Goal: Information Seeking & Learning: Learn about a topic

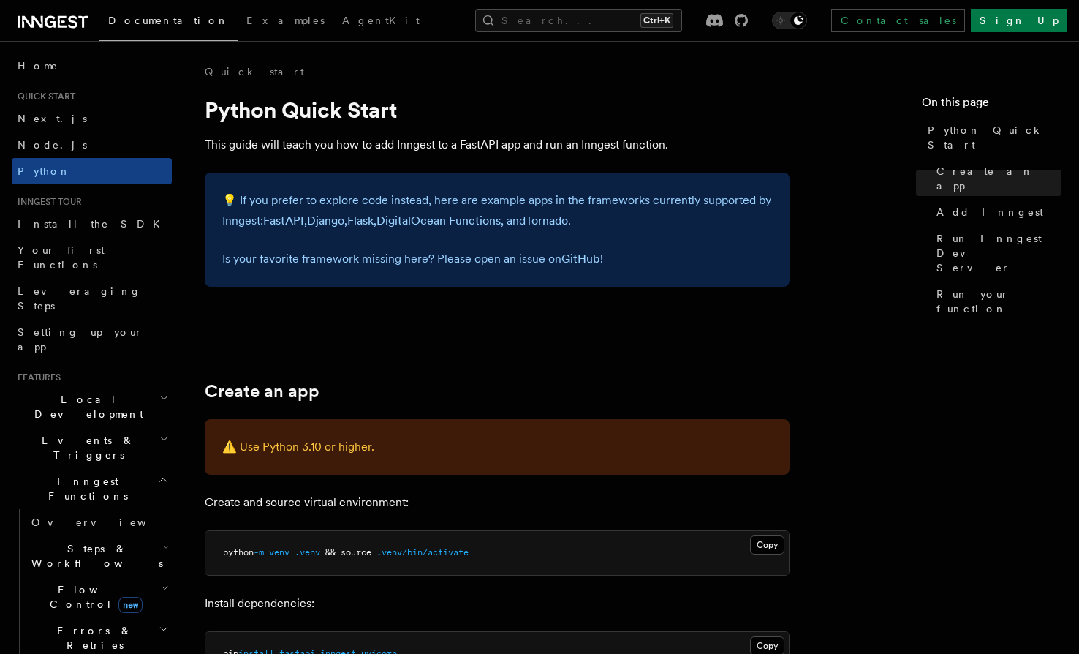
scroll to position [970, 0]
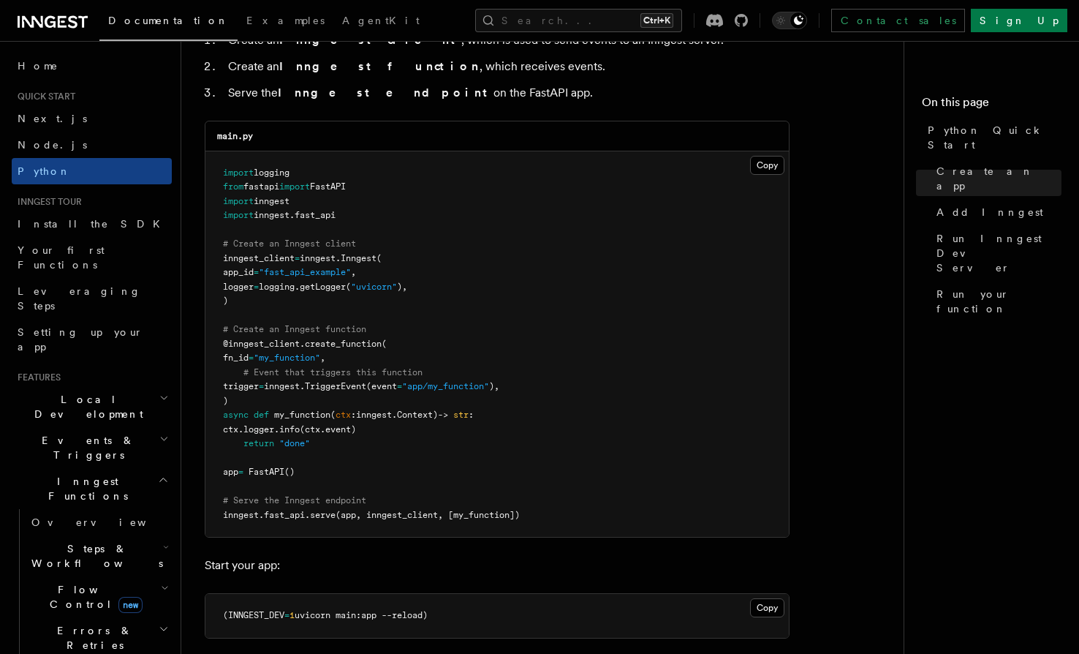
click at [416, 356] on pre "import logging from fastapi import FastAPI import inngest import inngest . fast…" at bounding box center [497, 344] width 584 height 386
click at [434, 377] on pre "import logging from fastapi import FastAPI import inngest import inngest . fast…" at bounding box center [497, 344] width 584 height 386
click at [463, 389] on span ""app/my_function"" at bounding box center [445, 386] width 87 height 10
click at [461, 421] on pre "import logging from fastapi import FastAPI import inngest import inngest . fast…" at bounding box center [497, 344] width 584 height 386
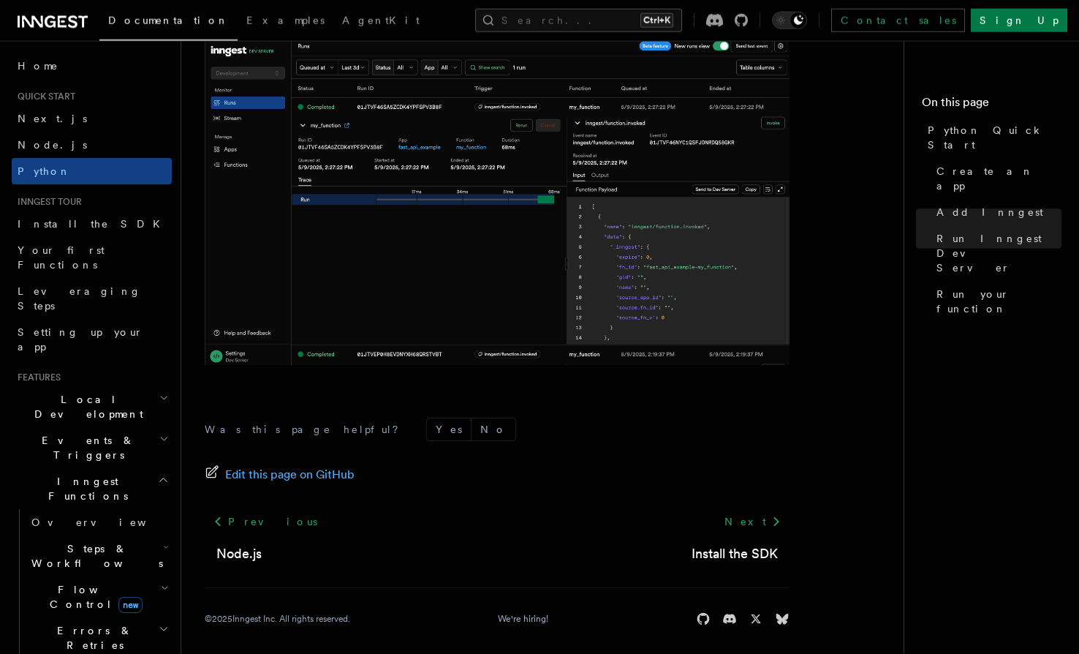
scroll to position [3045, 0]
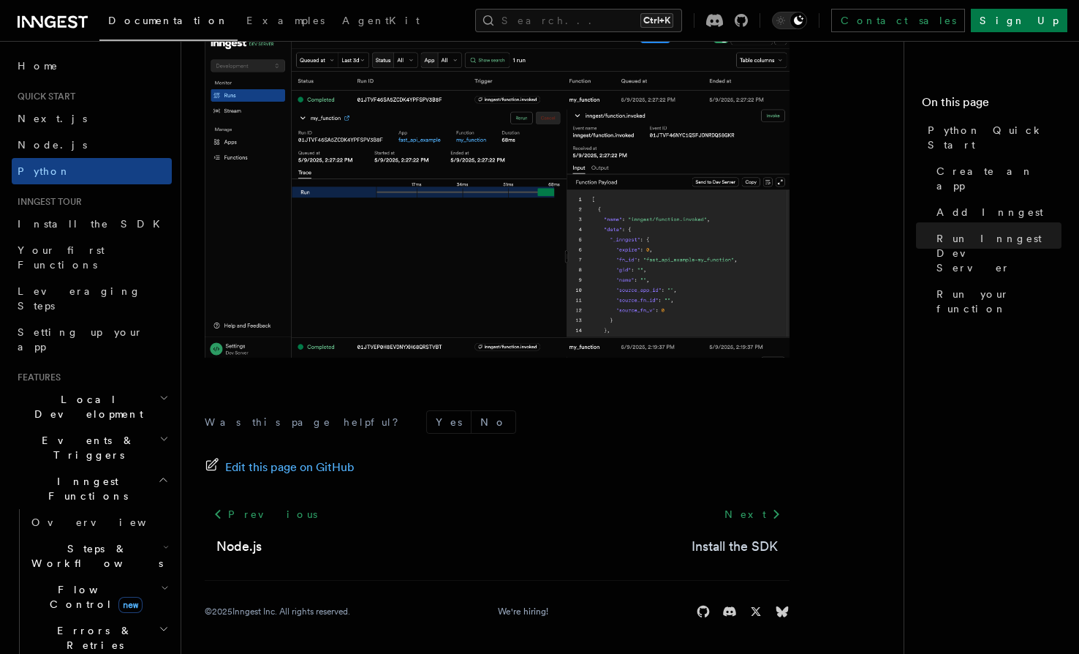
click at [703, 546] on link "Install the SDK" at bounding box center [735, 546] width 86 height 20
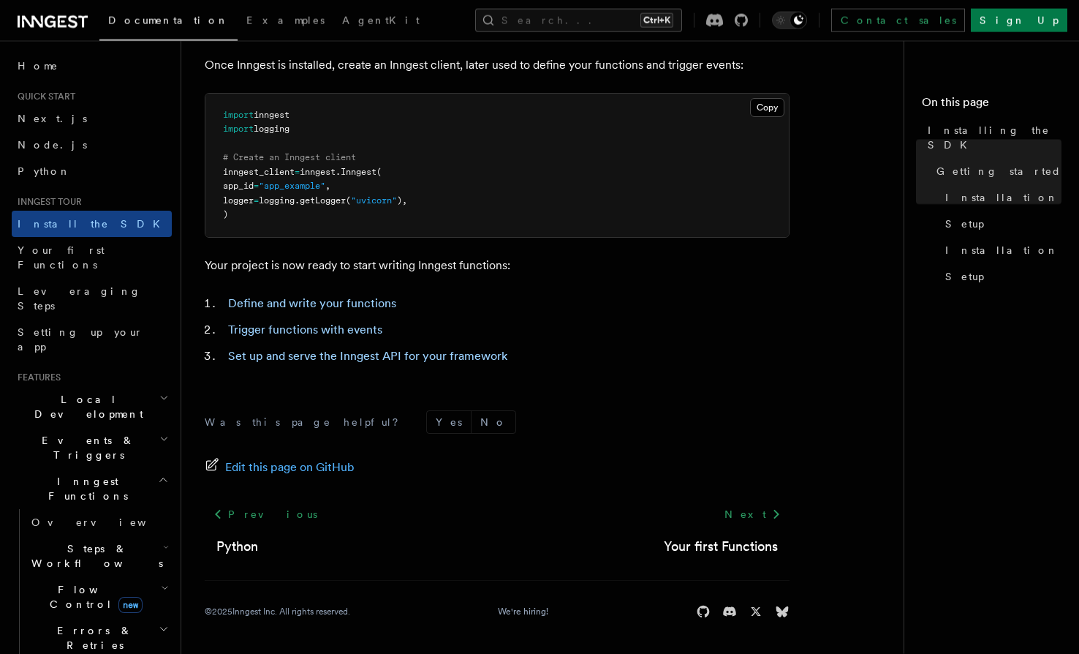
scroll to position [578, 0]
click at [697, 549] on link "Your first Functions" at bounding box center [721, 546] width 114 height 20
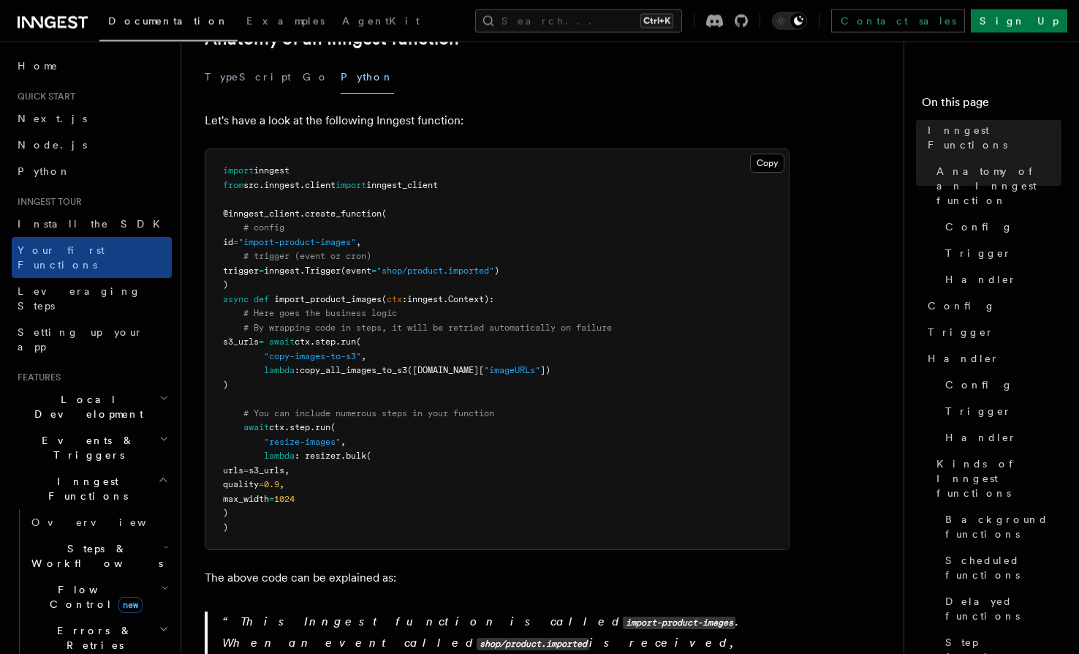
scroll to position [298, 0]
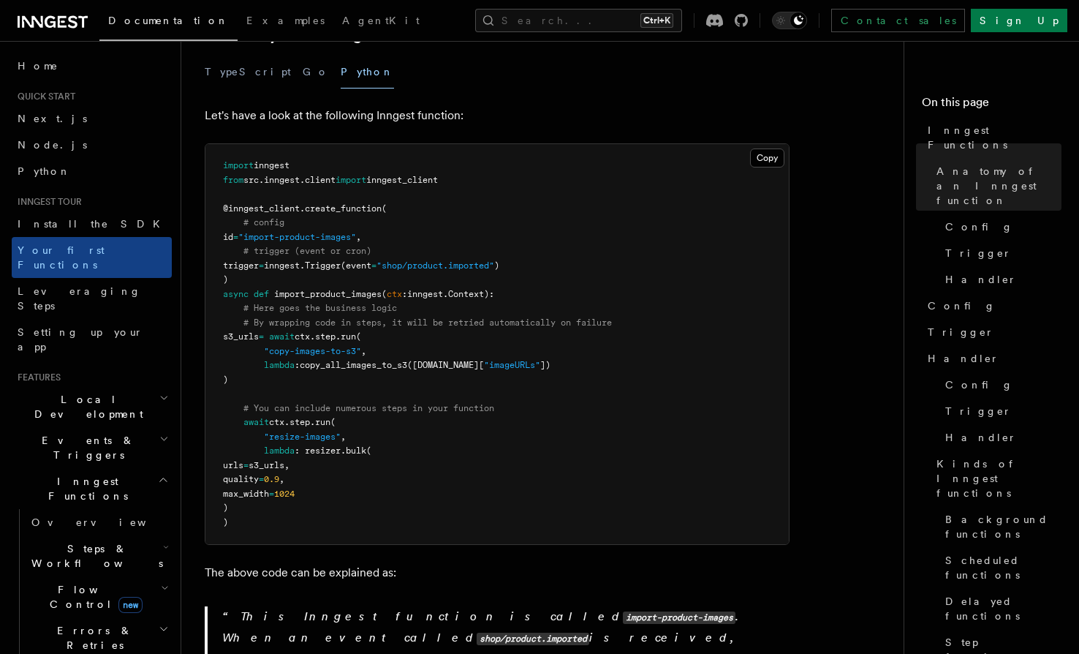
click at [320, 360] on span "copy_all_images_to_s3" at bounding box center [353, 365] width 107 height 10
click at [309, 366] on pre "import inngest from src . inngest . client import inngest_client @inngest_clien…" at bounding box center [497, 344] width 584 height 400
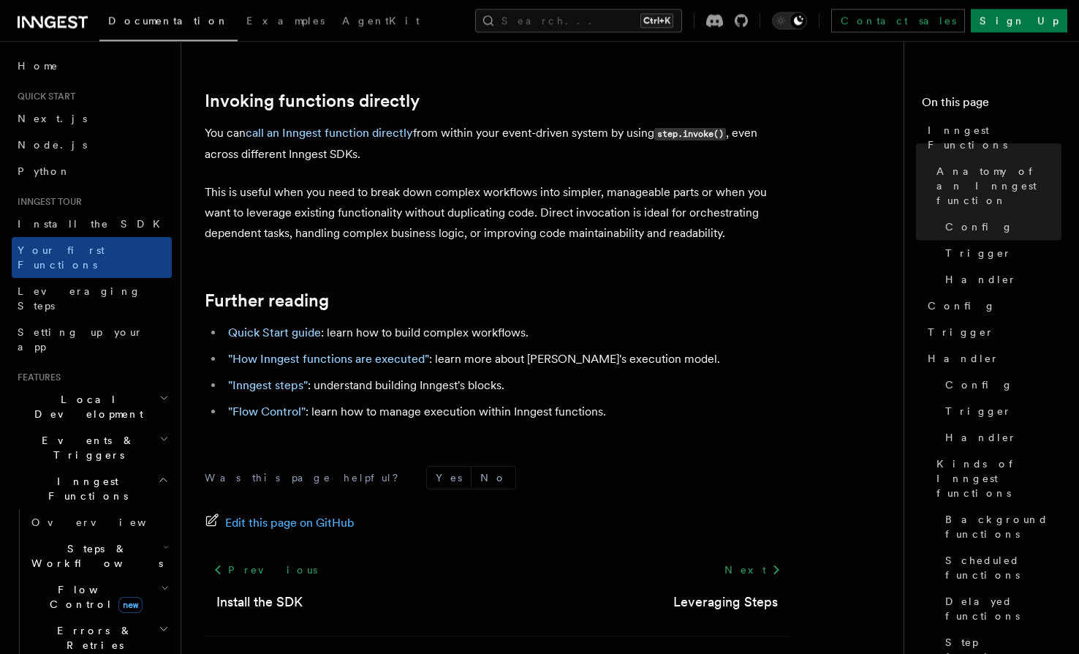
scroll to position [3022, 0]
click at [449, 7] on div "Documentation Examples AgentKit Search... Ctrl+K Contact sales Sign Up" at bounding box center [539, 20] width 1079 height 41
click at [774, 591] on link "Leveraging Steps" at bounding box center [725, 601] width 105 height 20
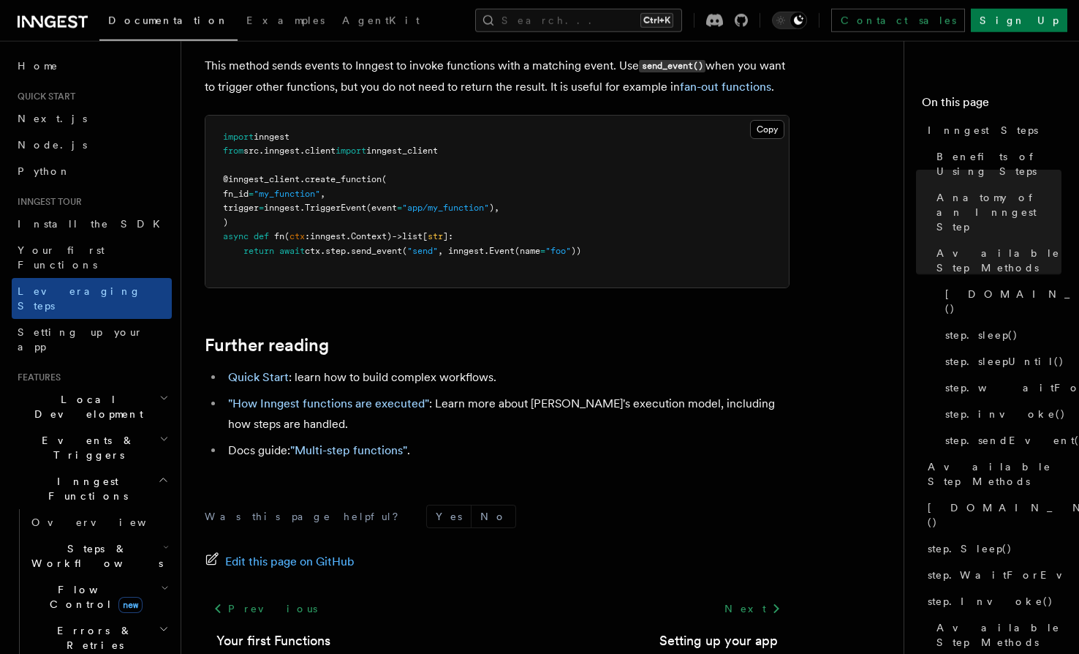
scroll to position [3395, 0]
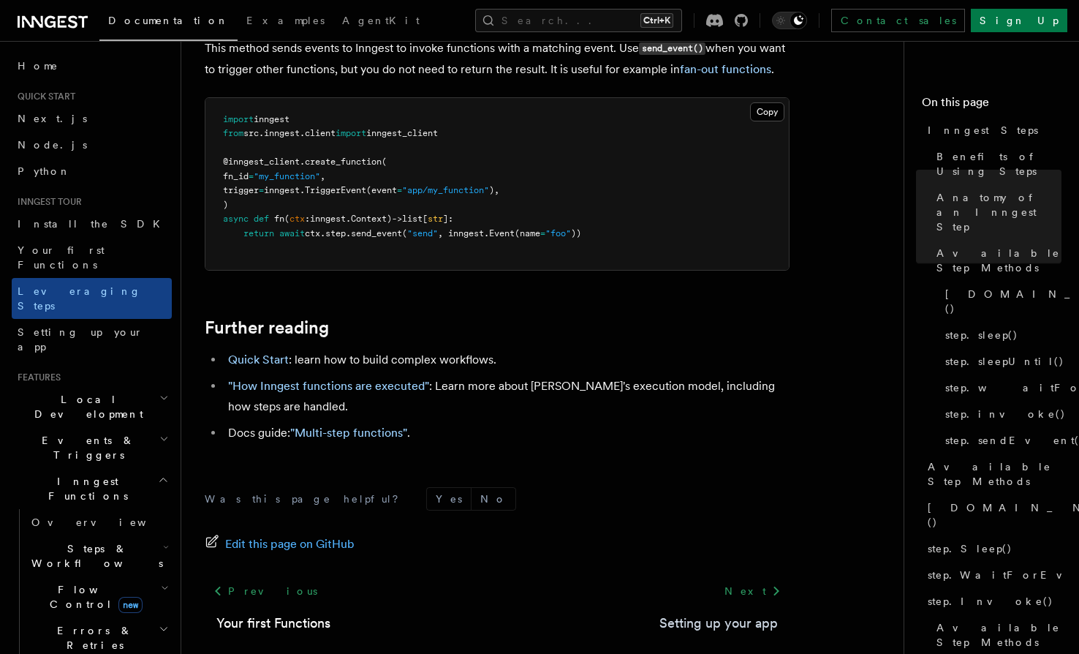
click at [684, 613] on link "Setting up your app" at bounding box center [719, 623] width 118 height 20
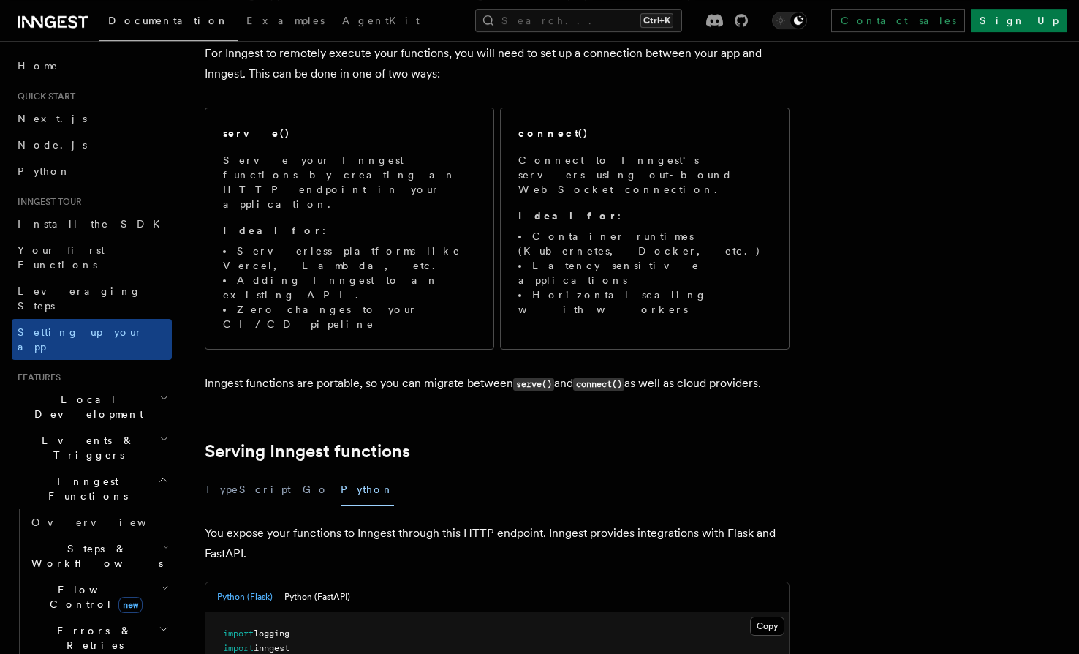
scroll to position [149, 0]
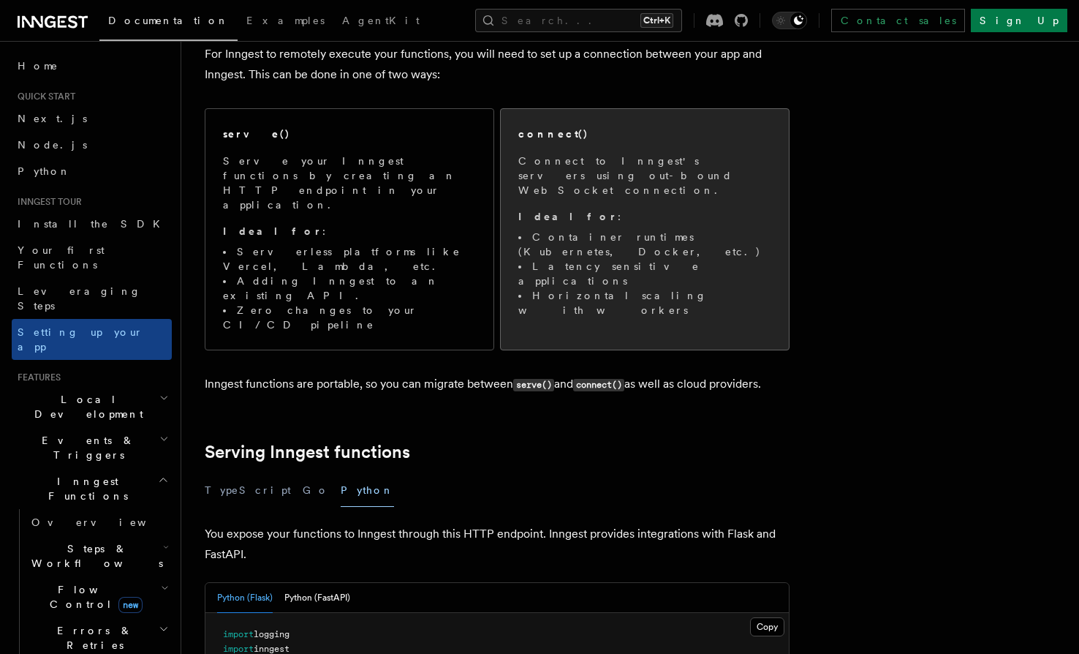
click at [619, 288] on li "Horizontal scaling with workers" at bounding box center [644, 302] width 253 height 29
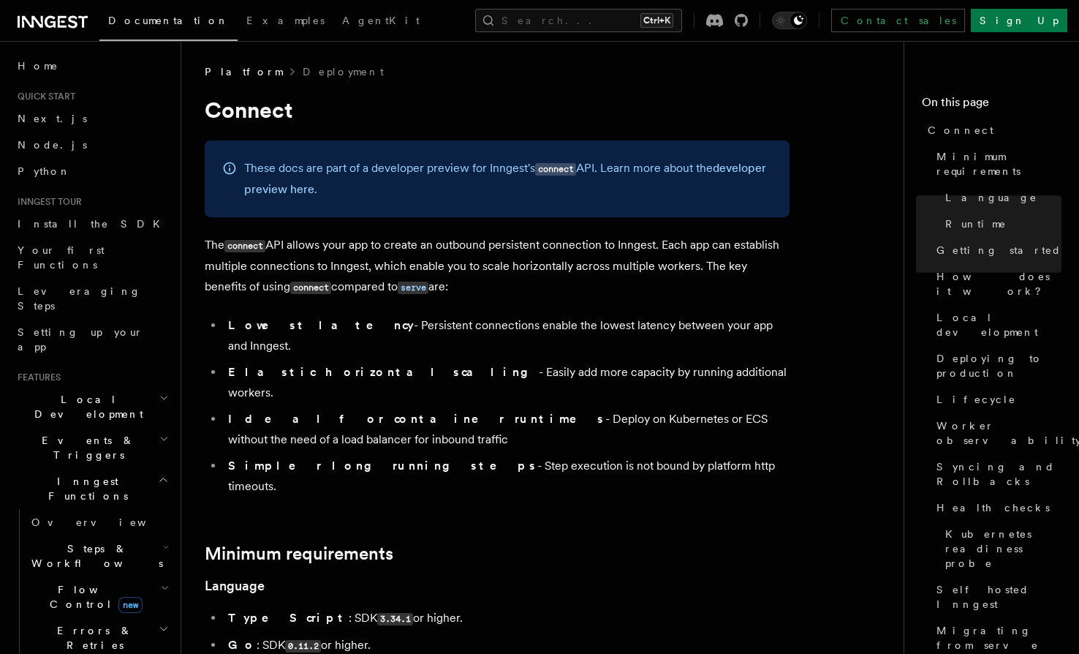
scroll to position [895, 0]
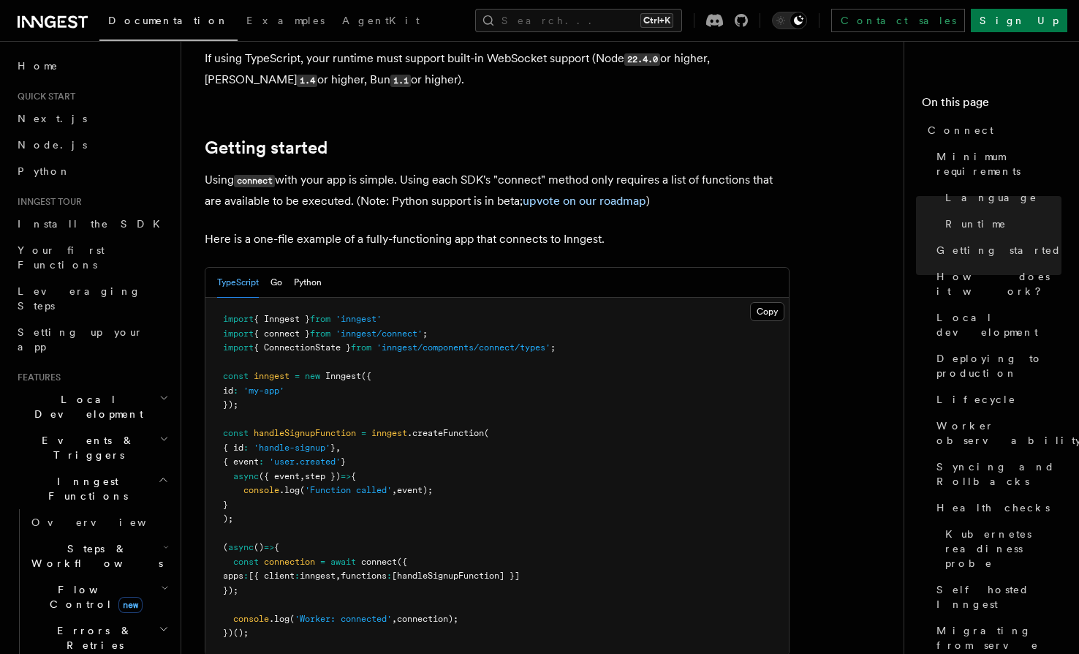
click at [293, 268] on div "TypeScript Go Python" at bounding box center [269, 283] width 105 height 30
click at [312, 268] on button "Python" at bounding box center [308, 283] width 28 height 30
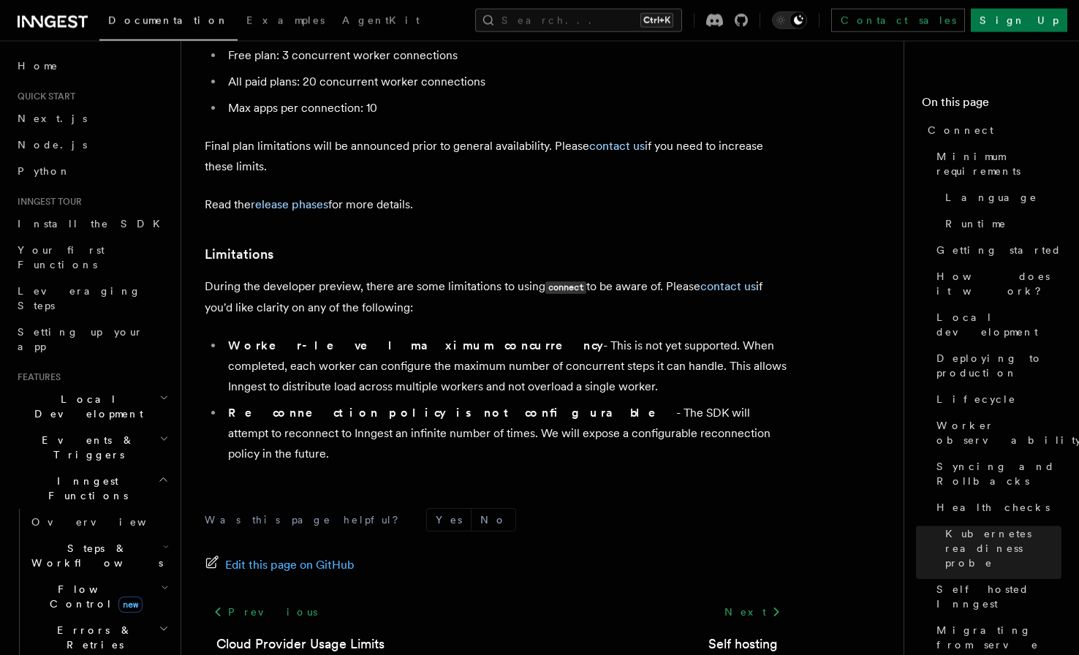
scroll to position [8087, 0]
click at [736, 633] on link "Self hosting" at bounding box center [743, 643] width 69 height 20
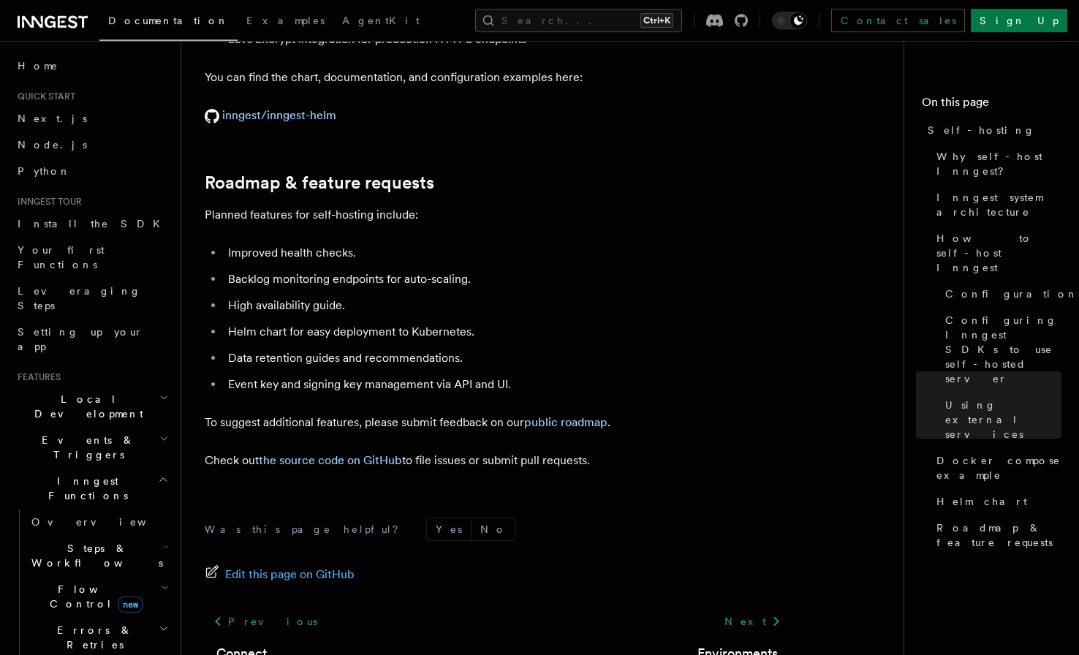
scroll to position [5594, 0]
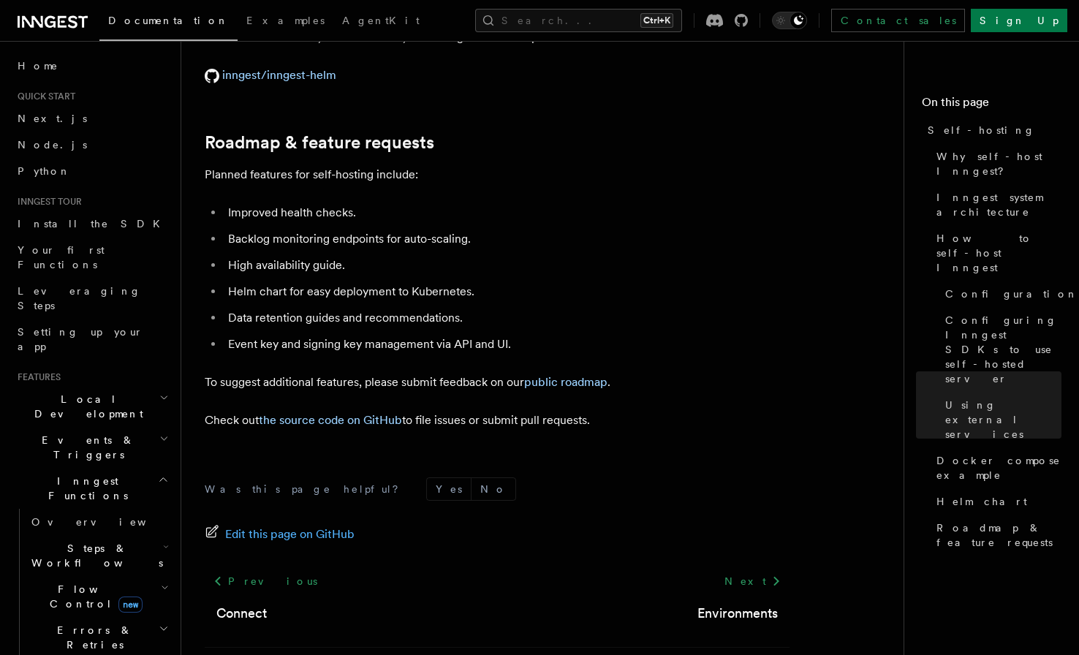
click at [733, 581] on div "Next Environments" at bounding box center [738, 596] width 104 height 56
click at [729, 603] on link "Environments" at bounding box center [738, 613] width 80 height 20
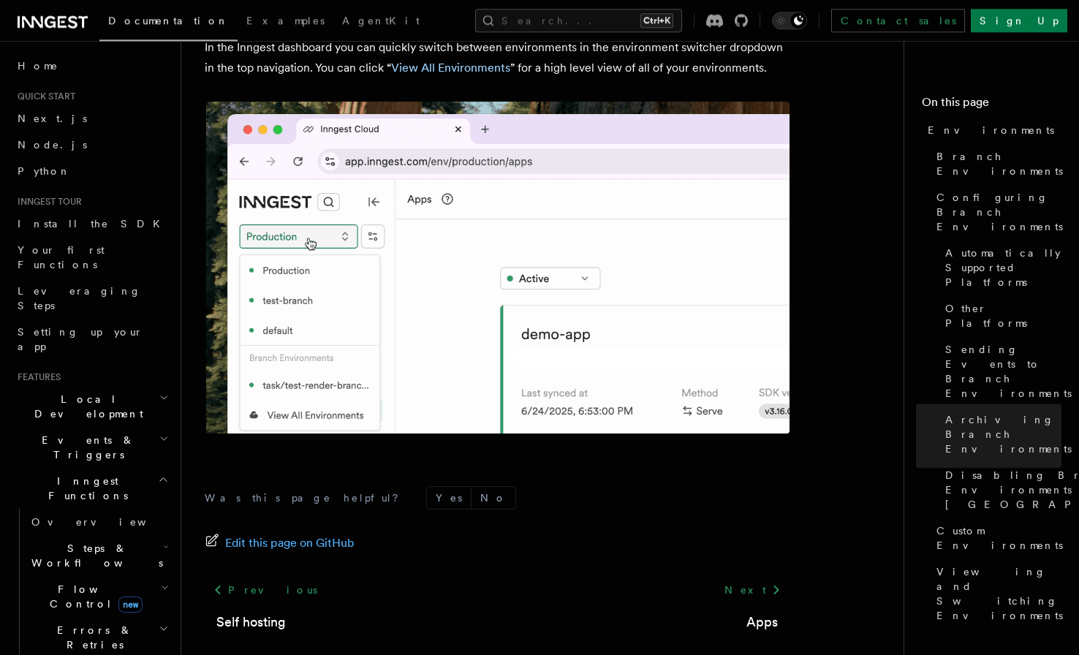
scroll to position [3493, 0]
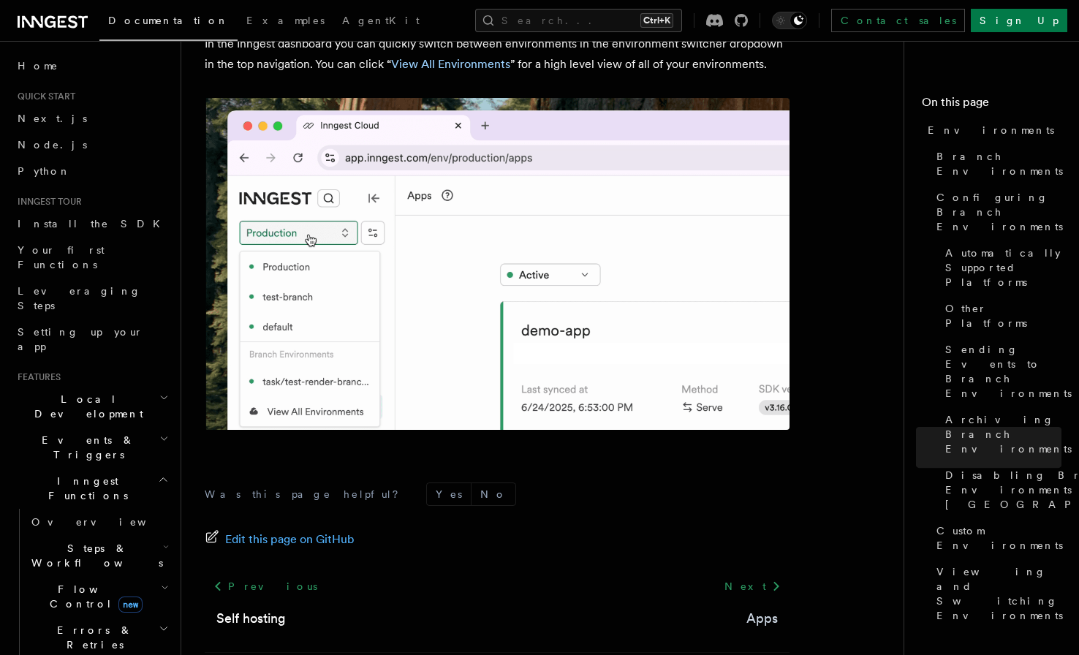
click at [774, 608] on link "Apps" at bounding box center [762, 618] width 31 height 20
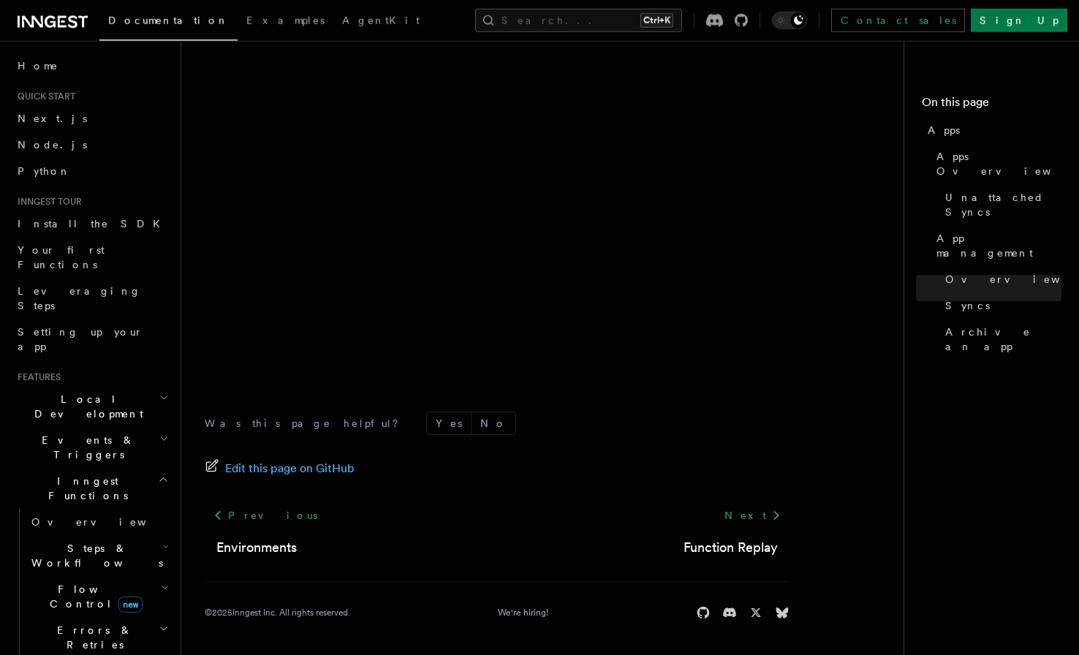
scroll to position [4102, 0]
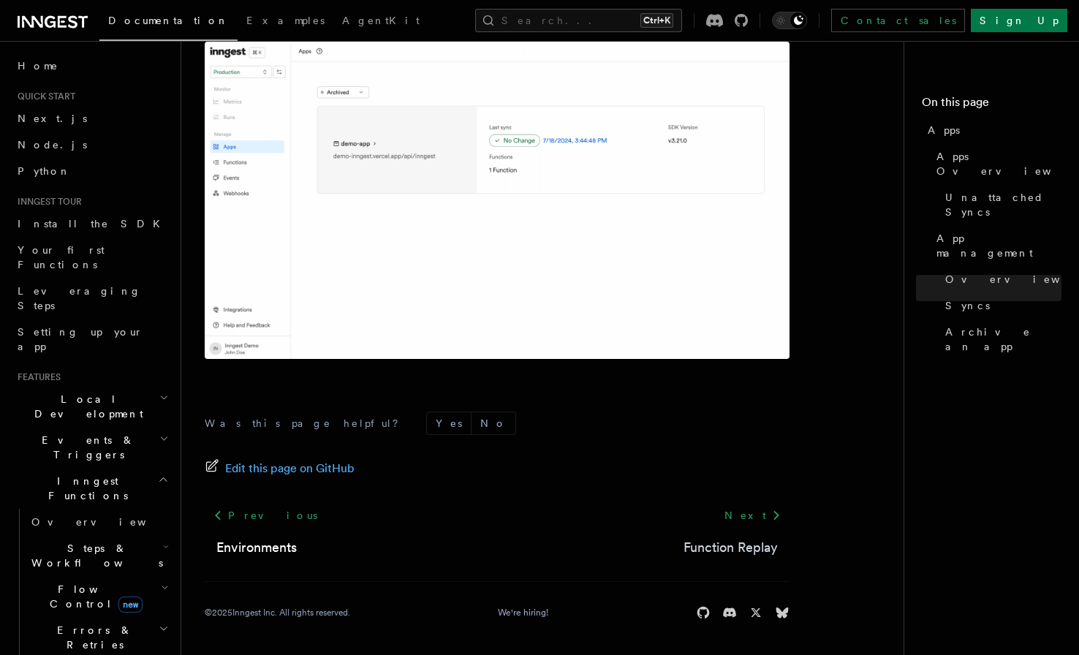
click at [732, 549] on link "Function Replay" at bounding box center [731, 547] width 94 height 20
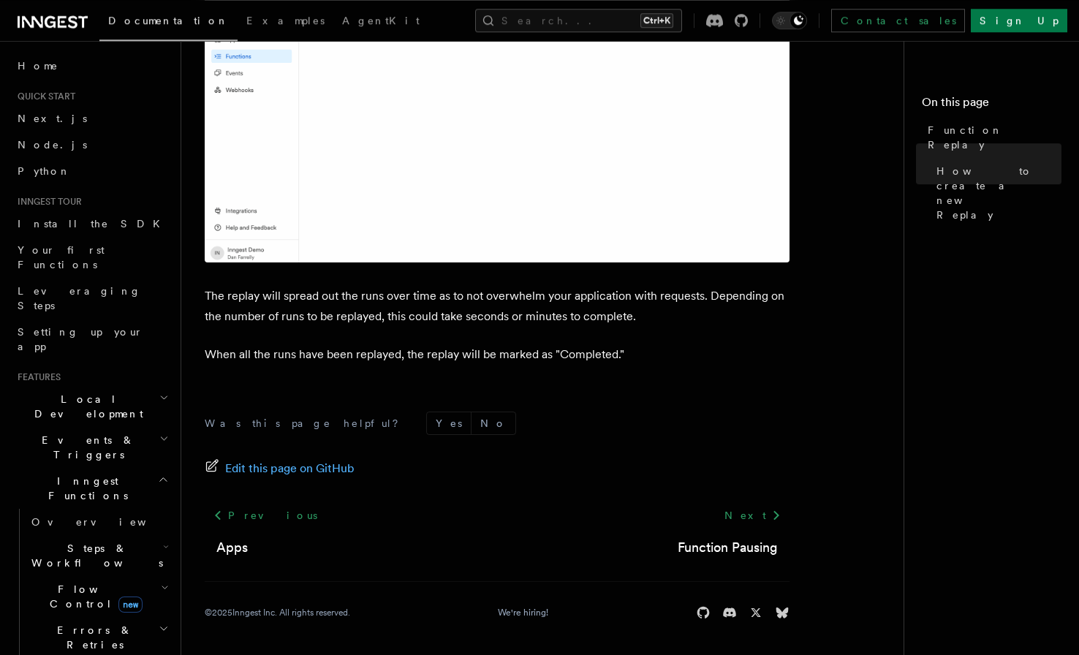
scroll to position [2442, 0]
click at [732, 552] on link "Function Pausing" at bounding box center [728, 547] width 100 height 20
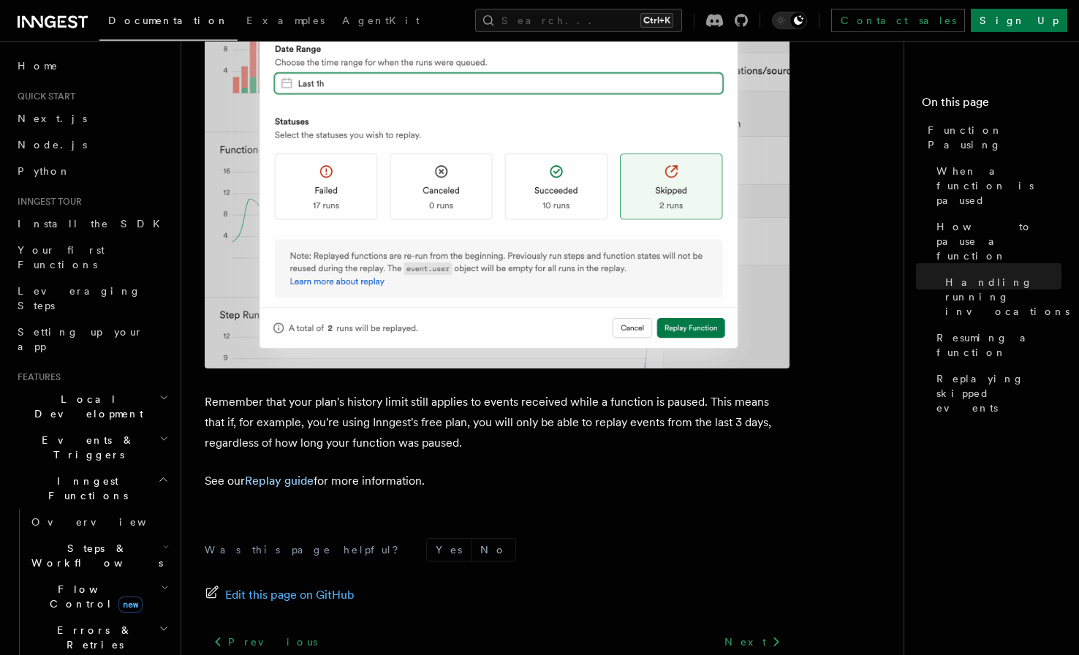
scroll to position [2630, 0]
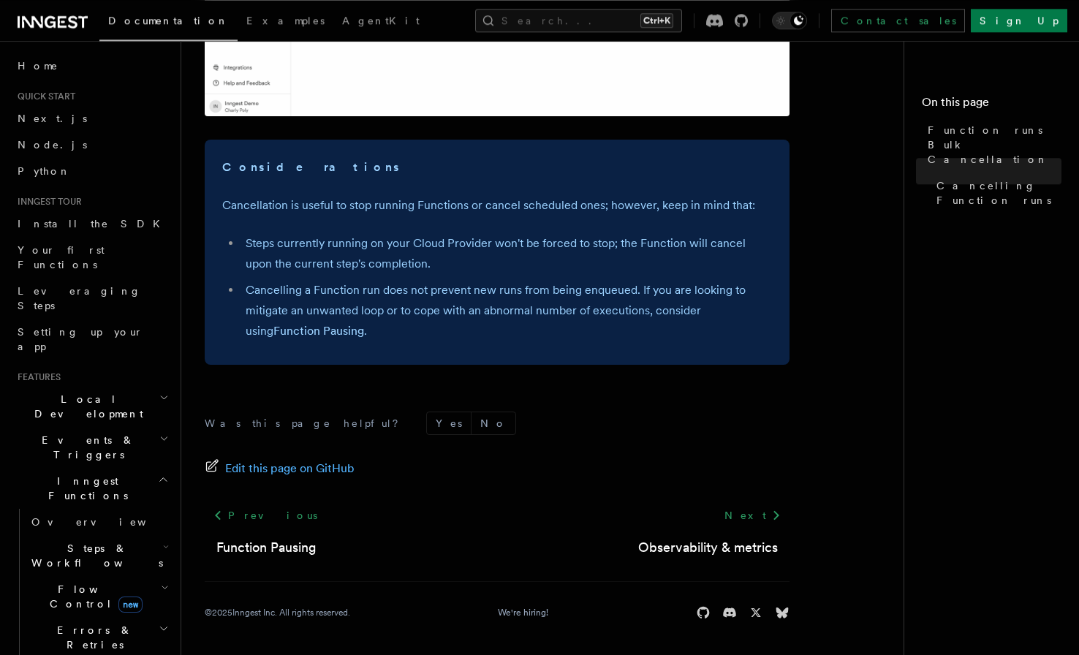
scroll to position [1750, 0]
click at [744, 554] on link "Observability & metrics" at bounding box center [708, 547] width 140 height 20
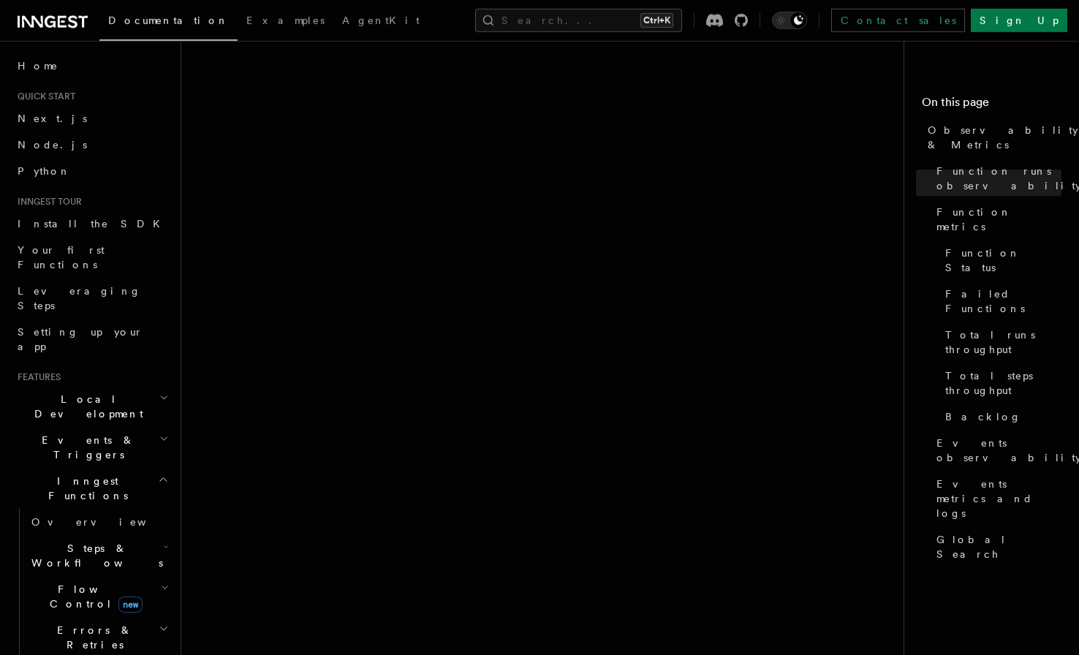
scroll to position [820, 0]
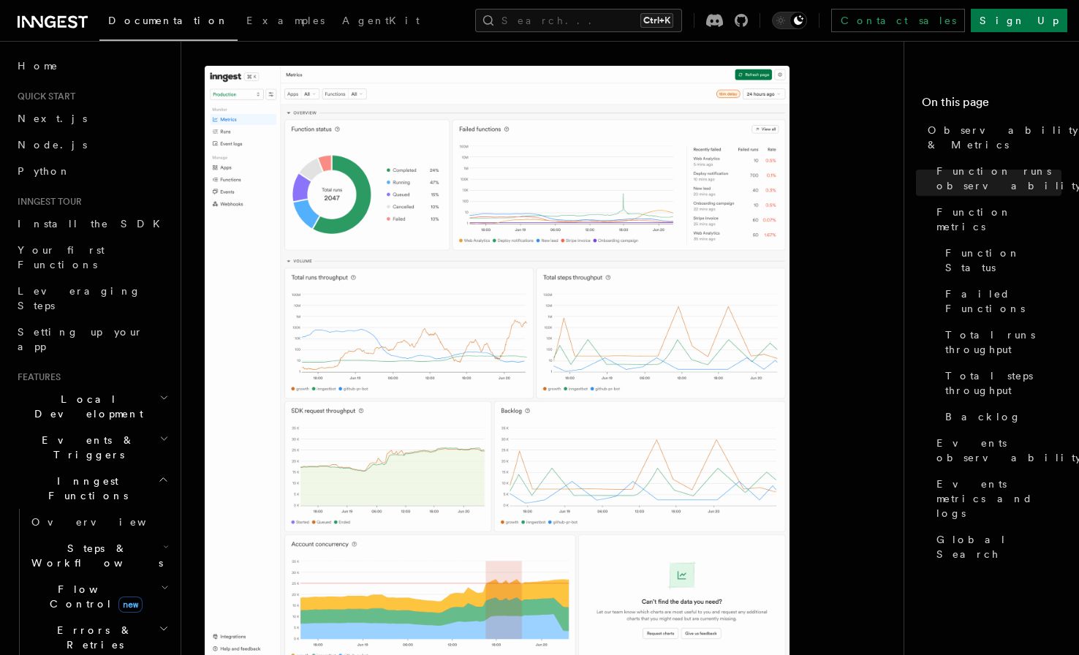
drag, startPoint x: 116, startPoint y: 372, endPoint x: 129, endPoint y: 376, distance: 13.7
click at [118, 427] on h2 "Events & Triggers" at bounding box center [92, 447] width 160 height 41
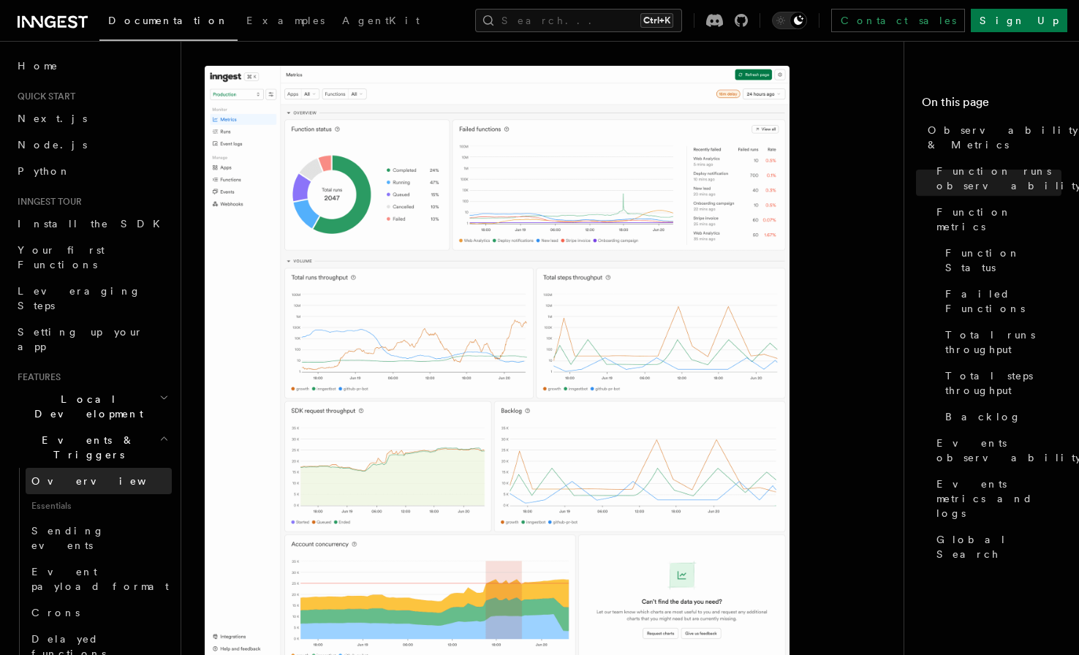
click at [106, 468] on link "Overview" at bounding box center [99, 481] width 146 height 26
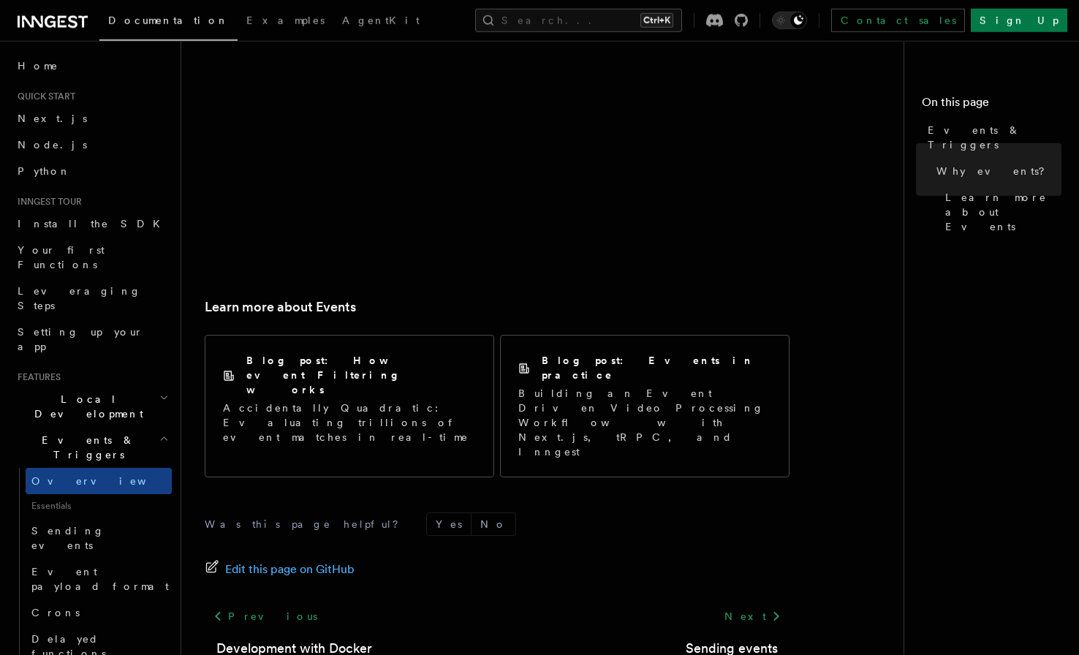
scroll to position [937, 0]
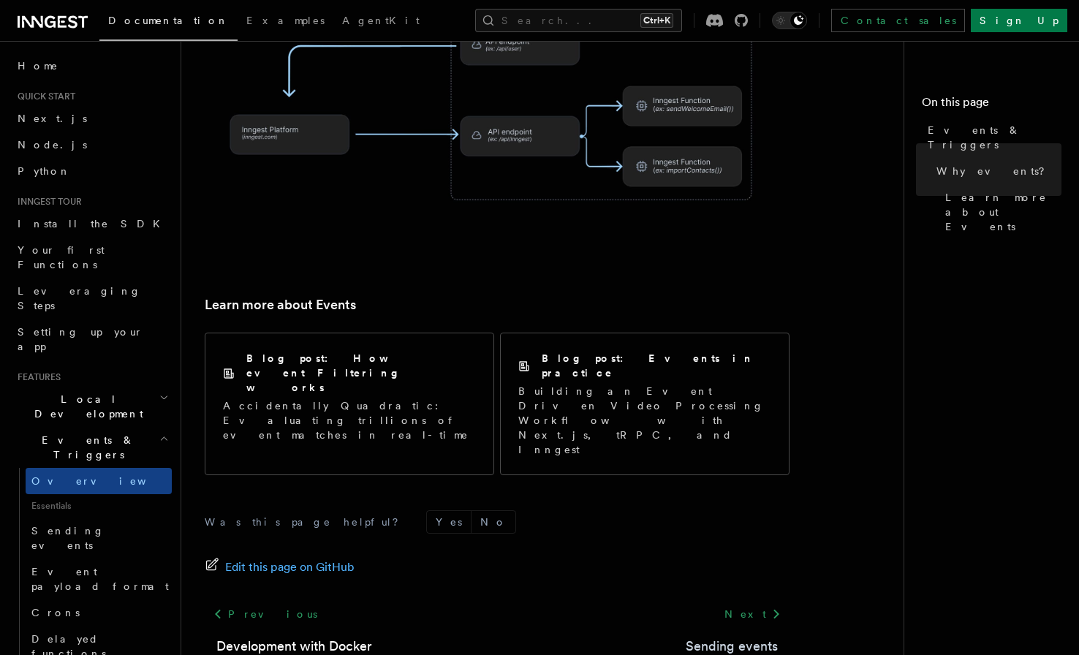
click at [733, 636] on link "Sending events" at bounding box center [732, 646] width 92 height 20
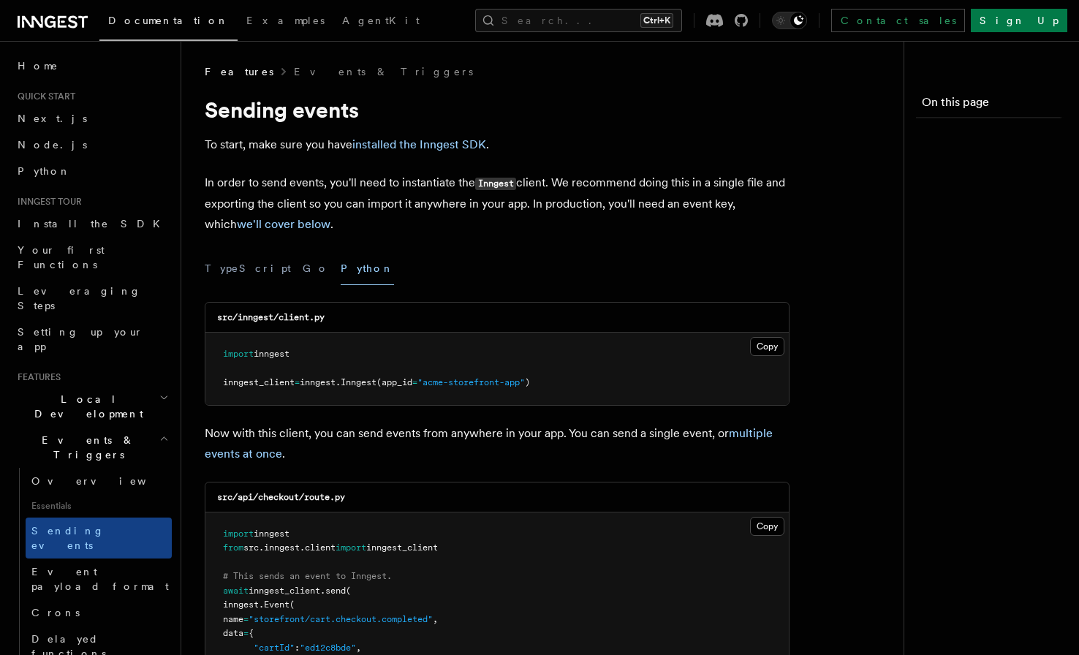
click at [739, 527] on pre "import inngest from src . inngest . client import inngest_client # This sends a…" at bounding box center [497, 649] width 584 height 272
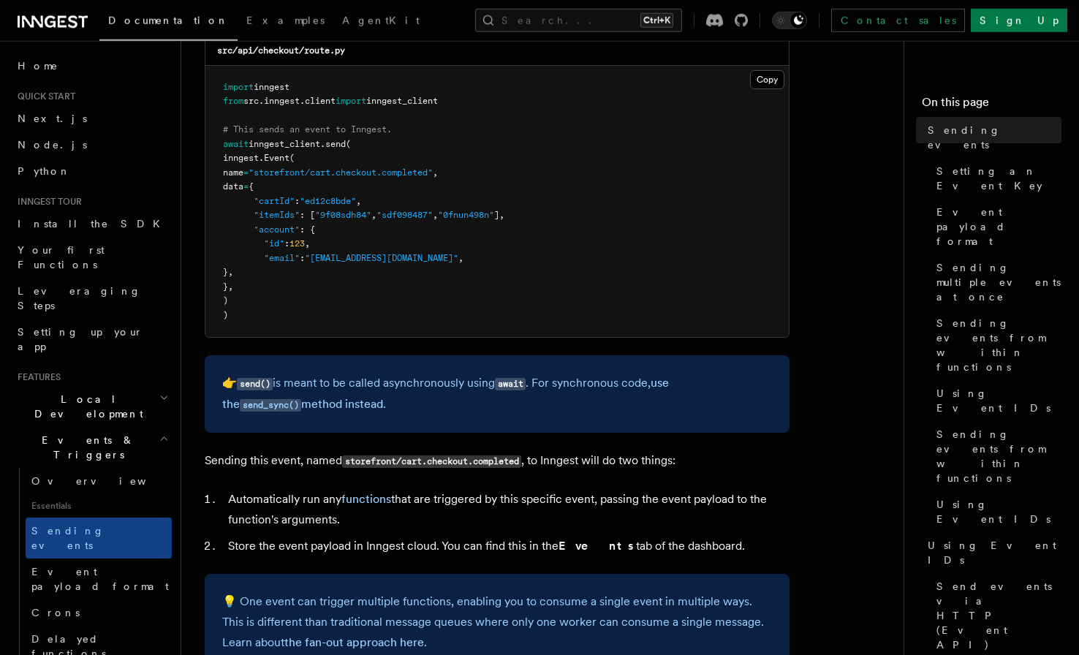
scroll to position [448, 0]
